Goal: Task Accomplishment & Management: Manage account settings

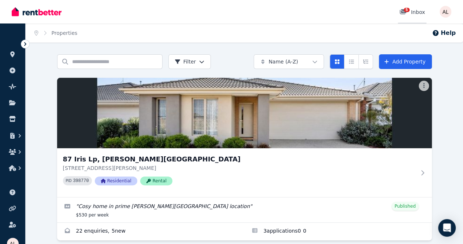
click at [403, 9] on icon at bounding box center [403, 12] width 7 height 6
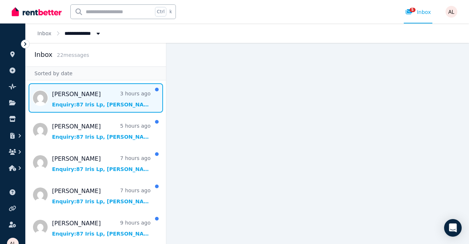
click at [71, 101] on span "Message list" at bounding box center [96, 97] width 140 height 29
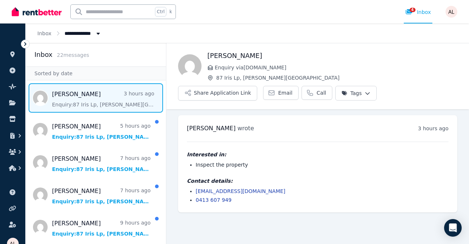
click at [242, 164] on li "Inspect the property" at bounding box center [322, 164] width 253 height 7
drag, startPoint x: 183, startPoint y: 125, endPoint x: 196, endPoint y: 126, distance: 13.6
click at [196, 126] on div "[PERSON_NAME] wrote 3 hours ago 2:39 pm [DATE][DATE] Interested in: Inspect the…" at bounding box center [317, 163] width 279 height 97
click at [203, 126] on span "[PERSON_NAME]" at bounding box center [211, 128] width 49 height 7
drag, startPoint x: 212, startPoint y: 126, endPoint x: 172, endPoint y: 127, distance: 39.5
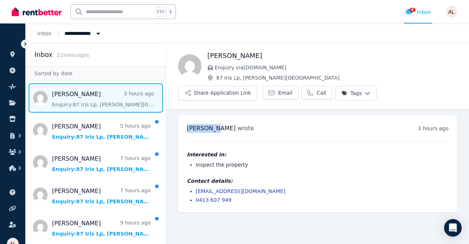
click at [172, 127] on ul "[PERSON_NAME] wrote 3 hours ago 2:39 pm [DATE][DATE] Interested in: Inspect the…" at bounding box center [317, 163] width 302 height 109
copy span "[PERSON_NAME]"
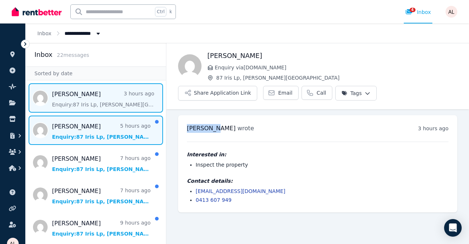
click at [80, 136] on span "Message list" at bounding box center [96, 129] width 140 height 29
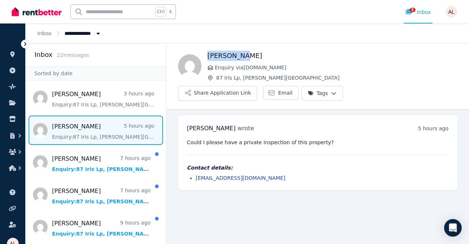
drag, startPoint x: 209, startPoint y: 54, endPoint x: 280, endPoint y: 56, distance: 71.8
click at [280, 56] on h1 "[PERSON_NAME]" at bounding box center [332, 56] width 250 height 10
copy h1 "[PERSON_NAME]"
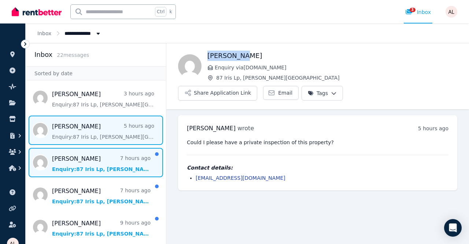
click at [70, 150] on span "Message list" at bounding box center [96, 162] width 140 height 29
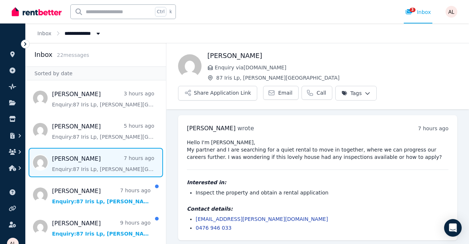
scroll to position [1, 0]
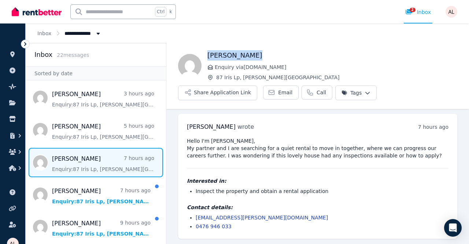
drag, startPoint x: 262, startPoint y: 57, endPoint x: 209, endPoint y: 52, distance: 53.3
click at [209, 52] on h1 "[PERSON_NAME]" at bounding box center [332, 55] width 250 height 10
copy h1 "[PERSON_NAME]"
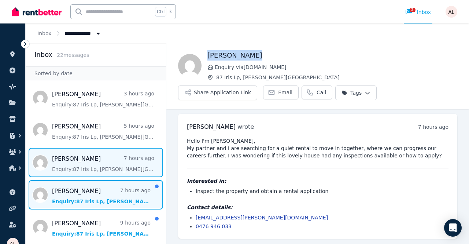
click at [79, 196] on span "Message list" at bounding box center [96, 194] width 140 height 29
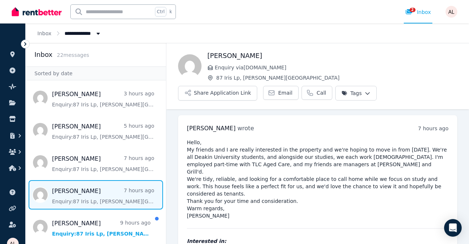
scroll to position [45, 0]
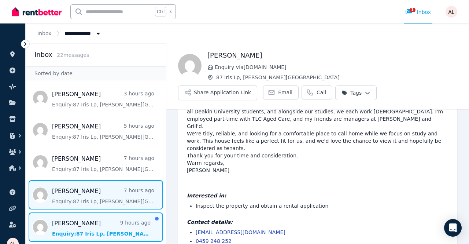
click at [89, 224] on span "Message list" at bounding box center [96, 226] width 140 height 29
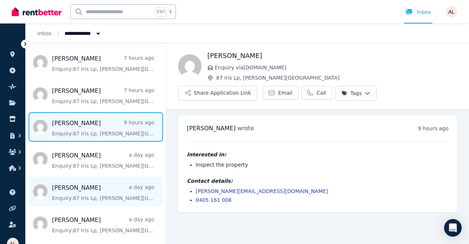
scroll to position [110, 0]
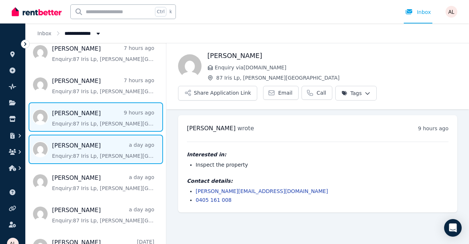
click at [62, 148] on span "Message list" at bounding box center [96, 148] width 140 height 29
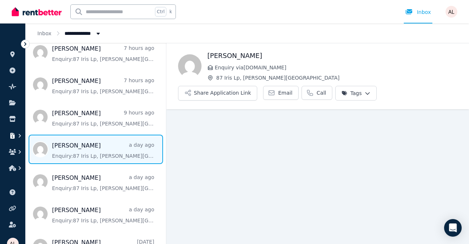
click at [8, 130] on button "button" at bounding box center [13, 135] width 14 height 13
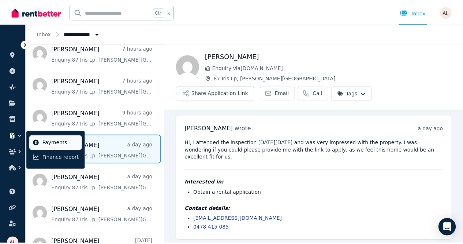
scroll to position [1, 0]
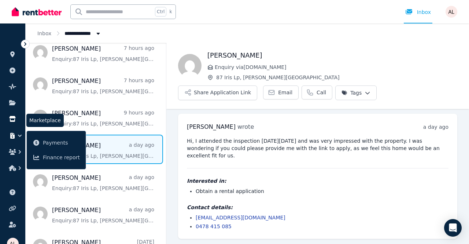
click at [10, 117] on icon at bounding box center [12, 119] width 6 height 6
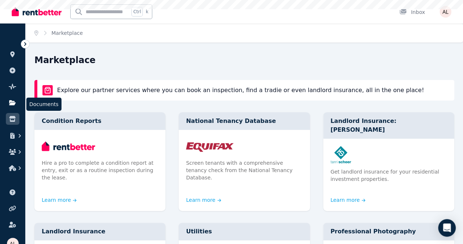
click at [13, 103] on icon at bounding box center [12, 102] width 7 height 5
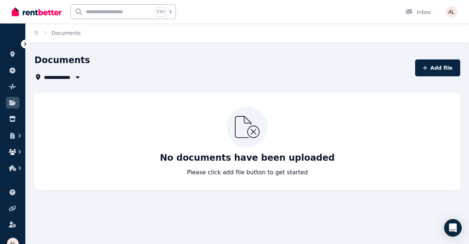
click at [13, 146] on button "button" at bounding box center [13, 151] width 14 height 13
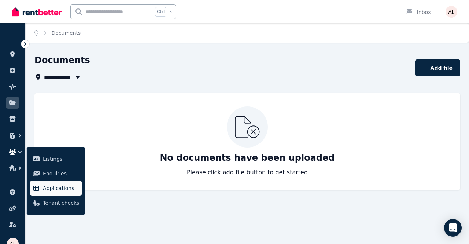
click at [63, 184] on span "Applications" at bounding box center [61, 187] width 36 height 9
